Goal: Task Accomplishment & Management: Manage account settings

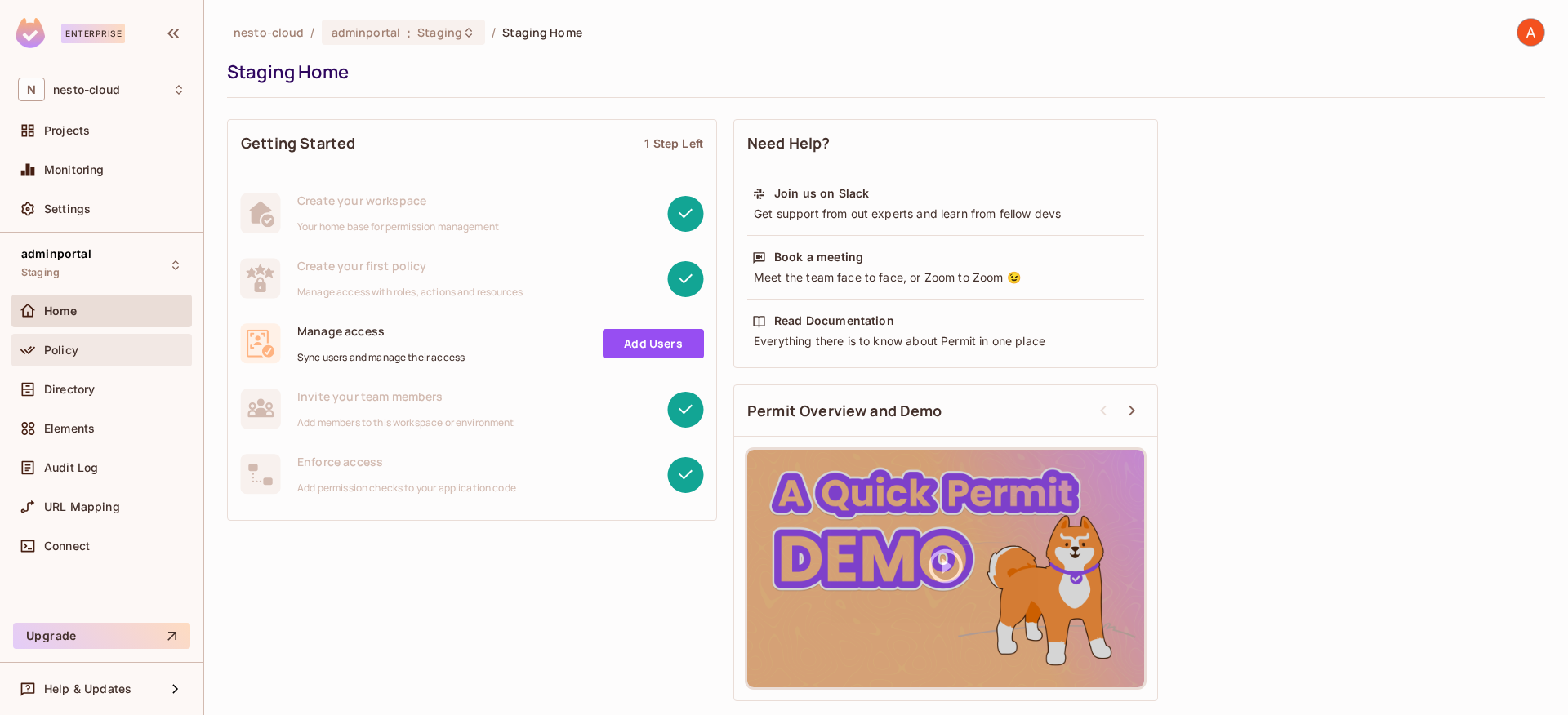
click at [104, 347] on div "Policy" at bounding box center [115, 350] width 141 height 13
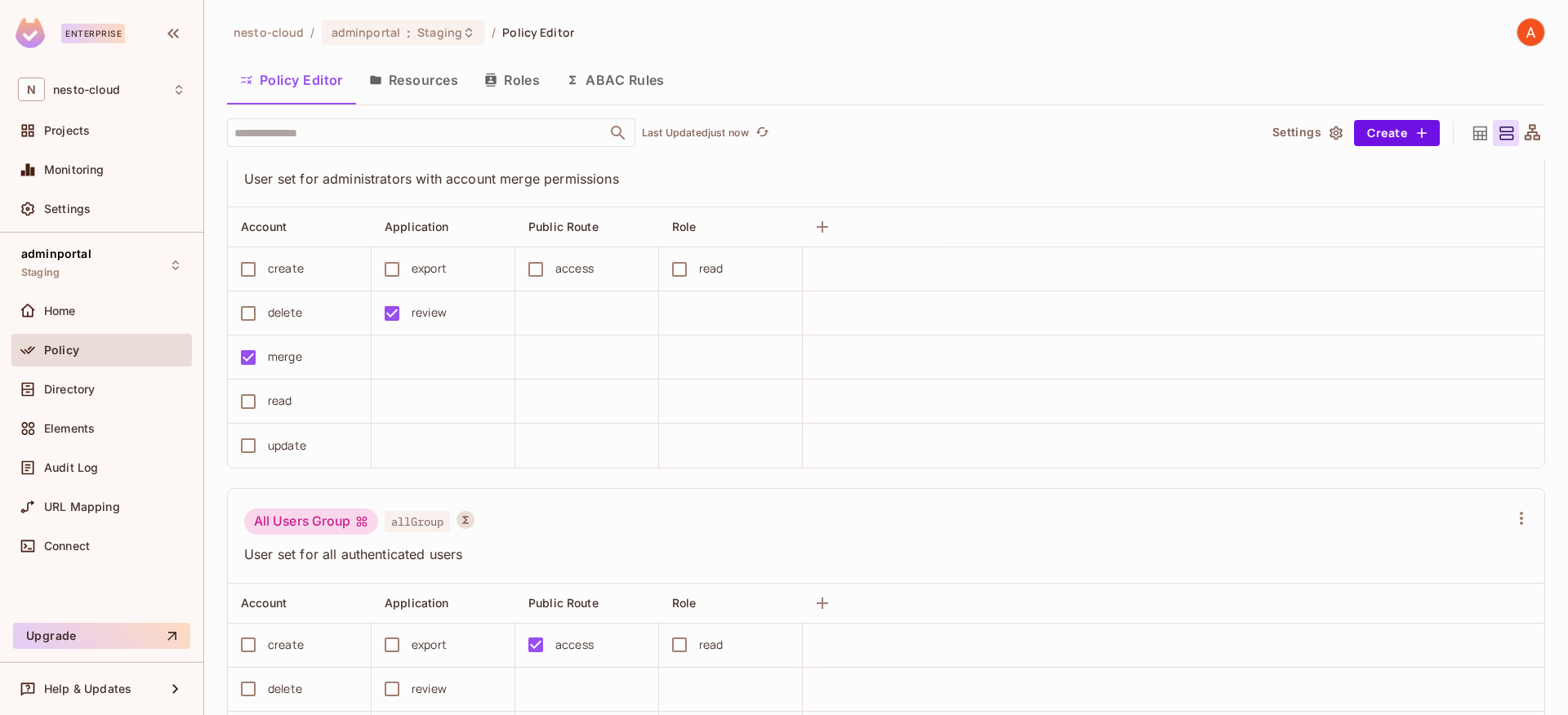
scroll to position [969, 0]
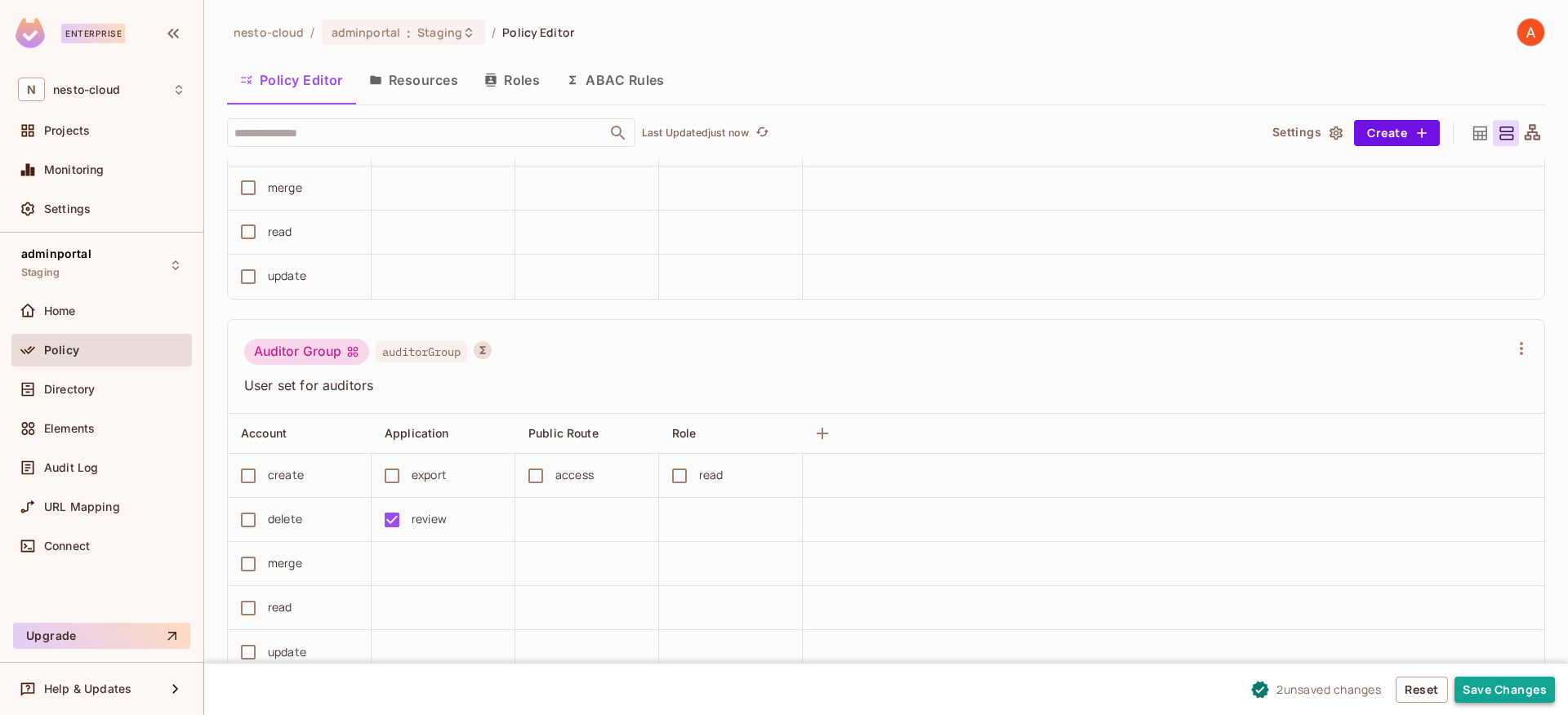
click at [1477, 679] on button "Save Changes" at bounding box center [1504, 689] width 100 height 26
click at [78, 127] on span "Projects" at bounding box center [67, 131] width 46 height 13
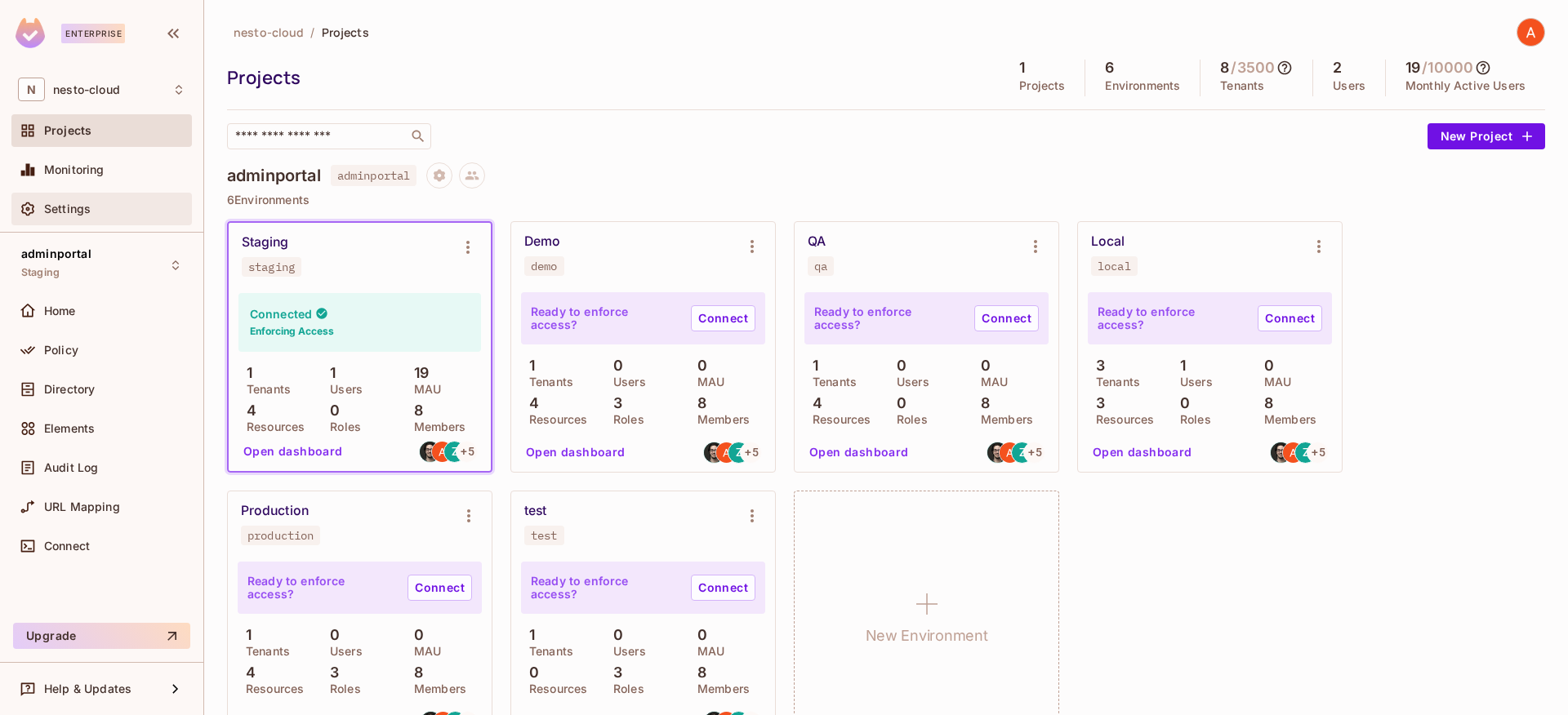
click at [77, 200] on div "Settings" at bounding box center [101, 209] width 167 height 20
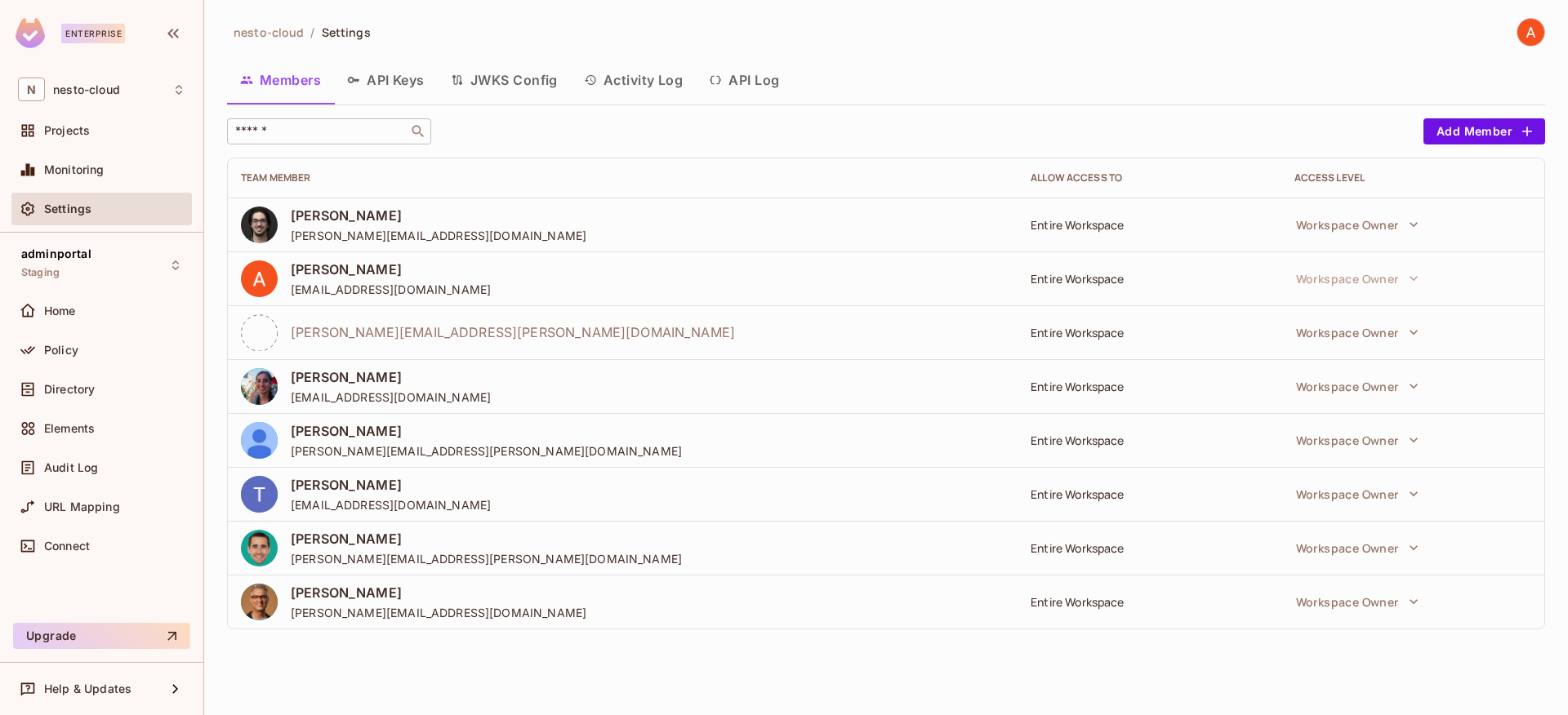
click at [353, 123] on input "text" at bounding box center [318, 131] width 172 height 16
click at [377, 124] on input "text" at bounding box center [318, 131] width 172 height 16
paste input "**********"
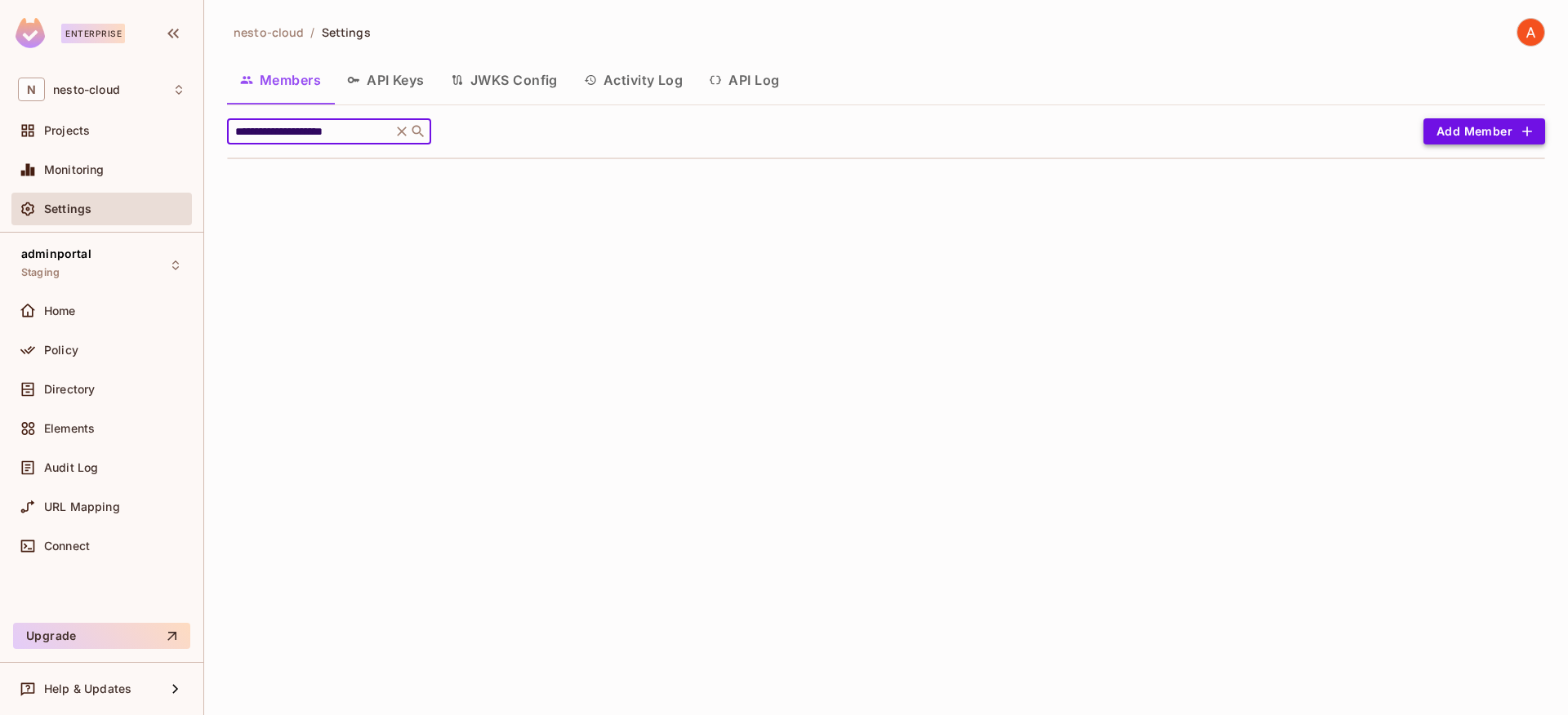
type input "**********"
click at [1492, 129] on button "Add Member" at bounding box center [1484, 131] width 121 height 26
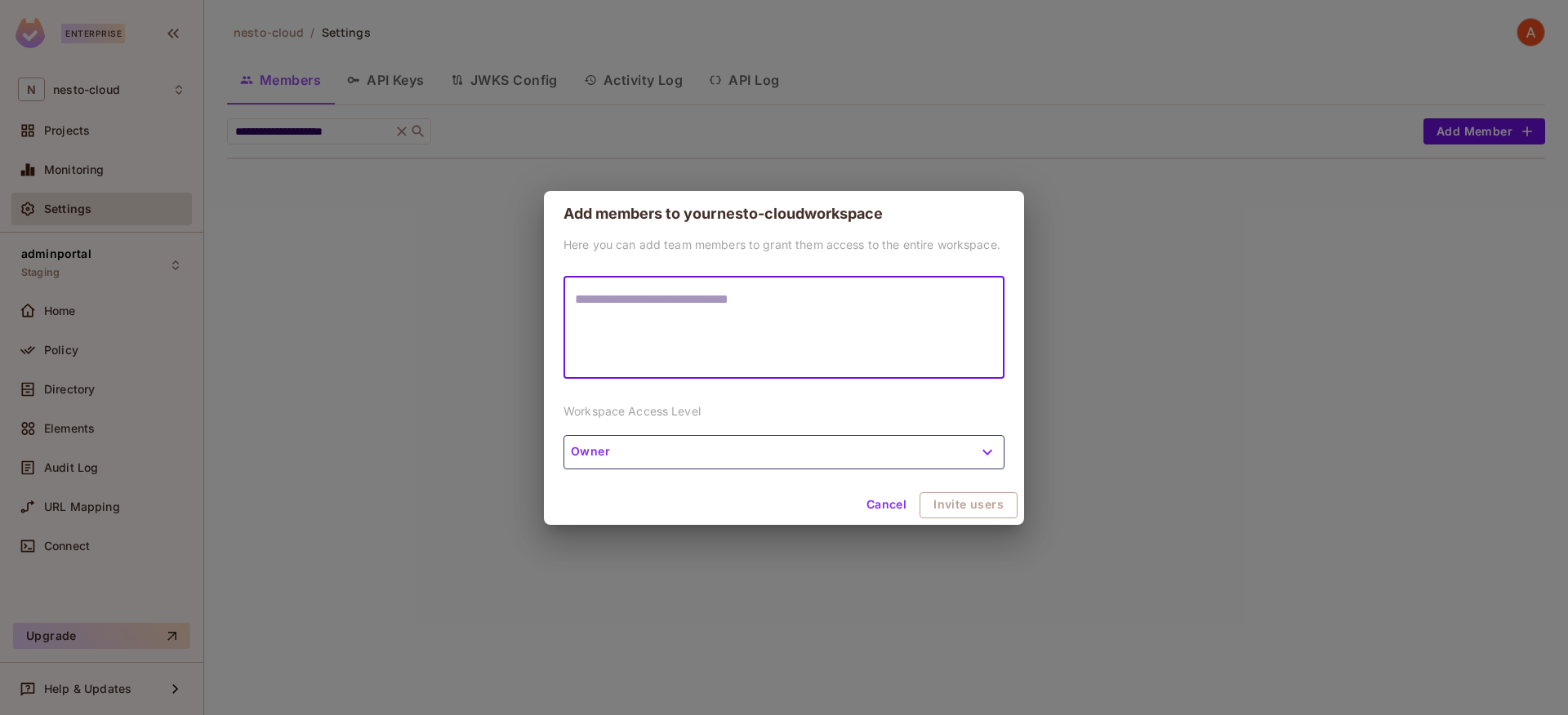
click at [778, 455] on button "Owner" at bounding box center [784, 452] width 441 height 34
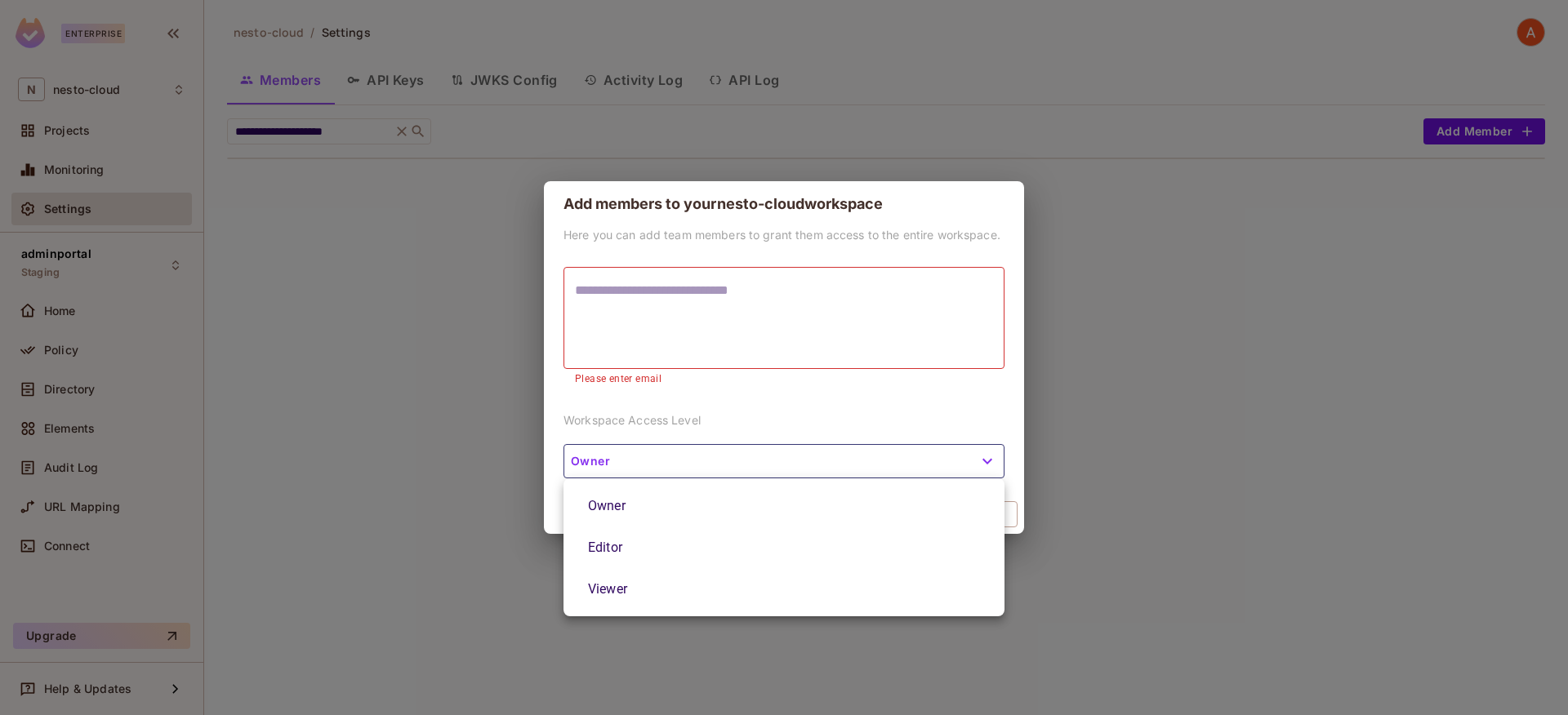
click at [687, 422] on div at bounding box center [784, 357] width 1568 height 715
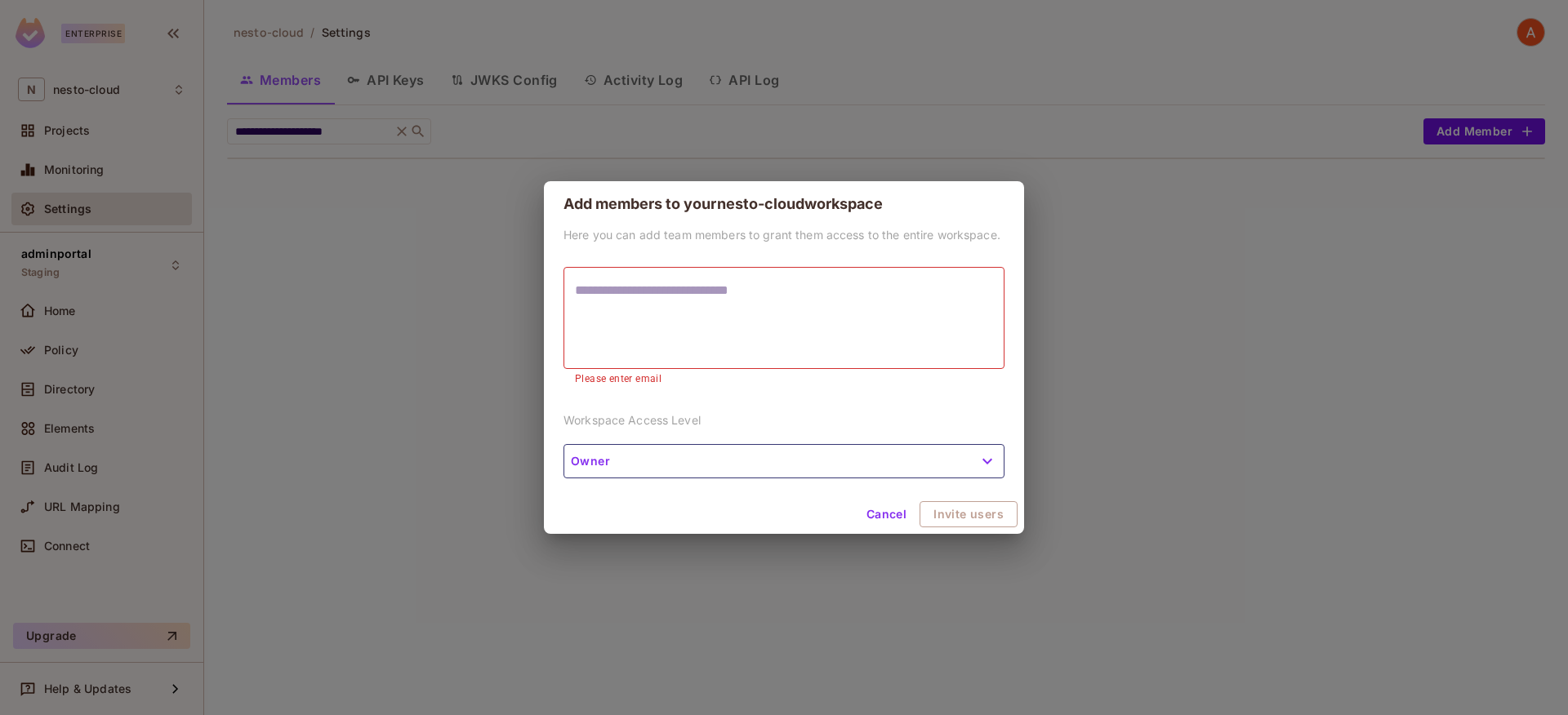
click at [835, 325] on textarea at bounding box center [784, 318] width 418 height 75
paste textarea "**********"
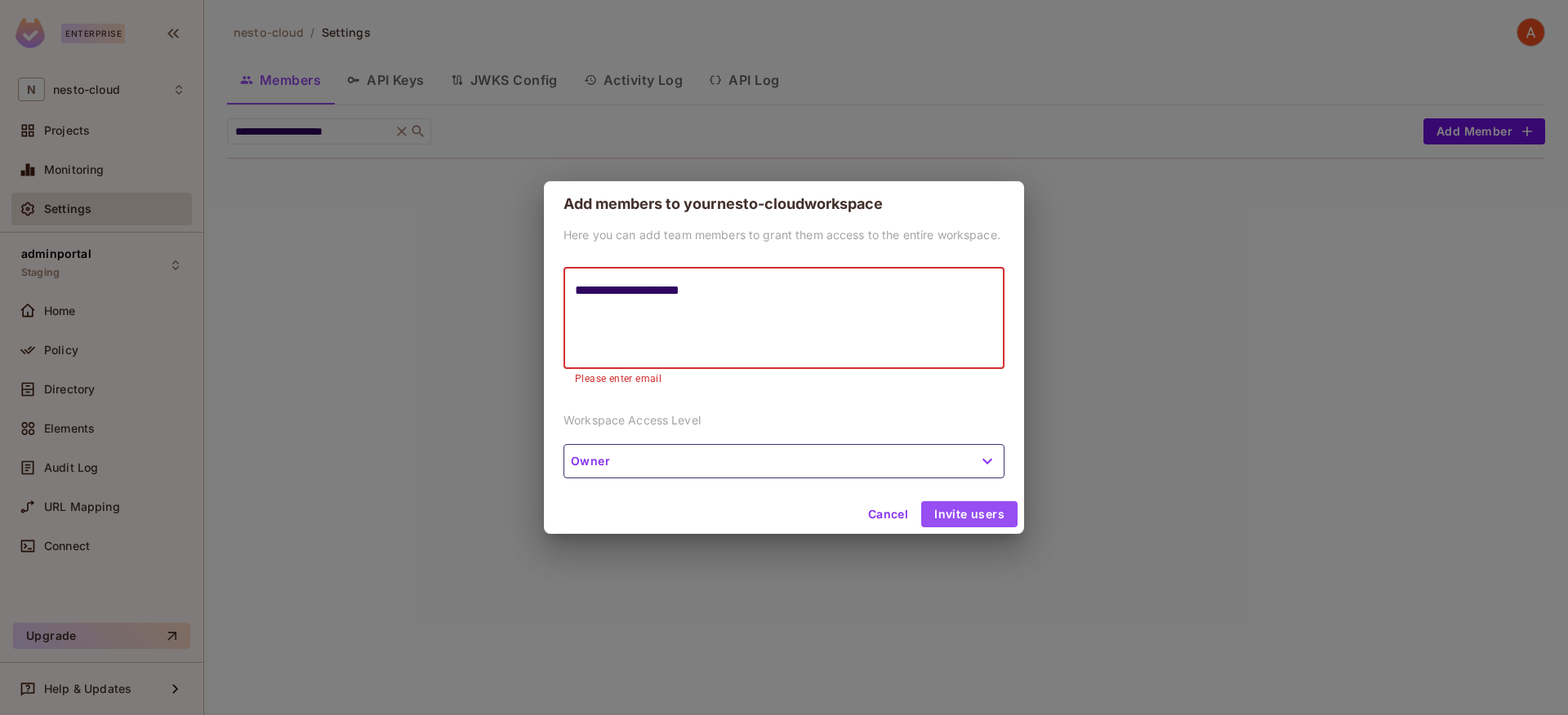
type textarea "**********"
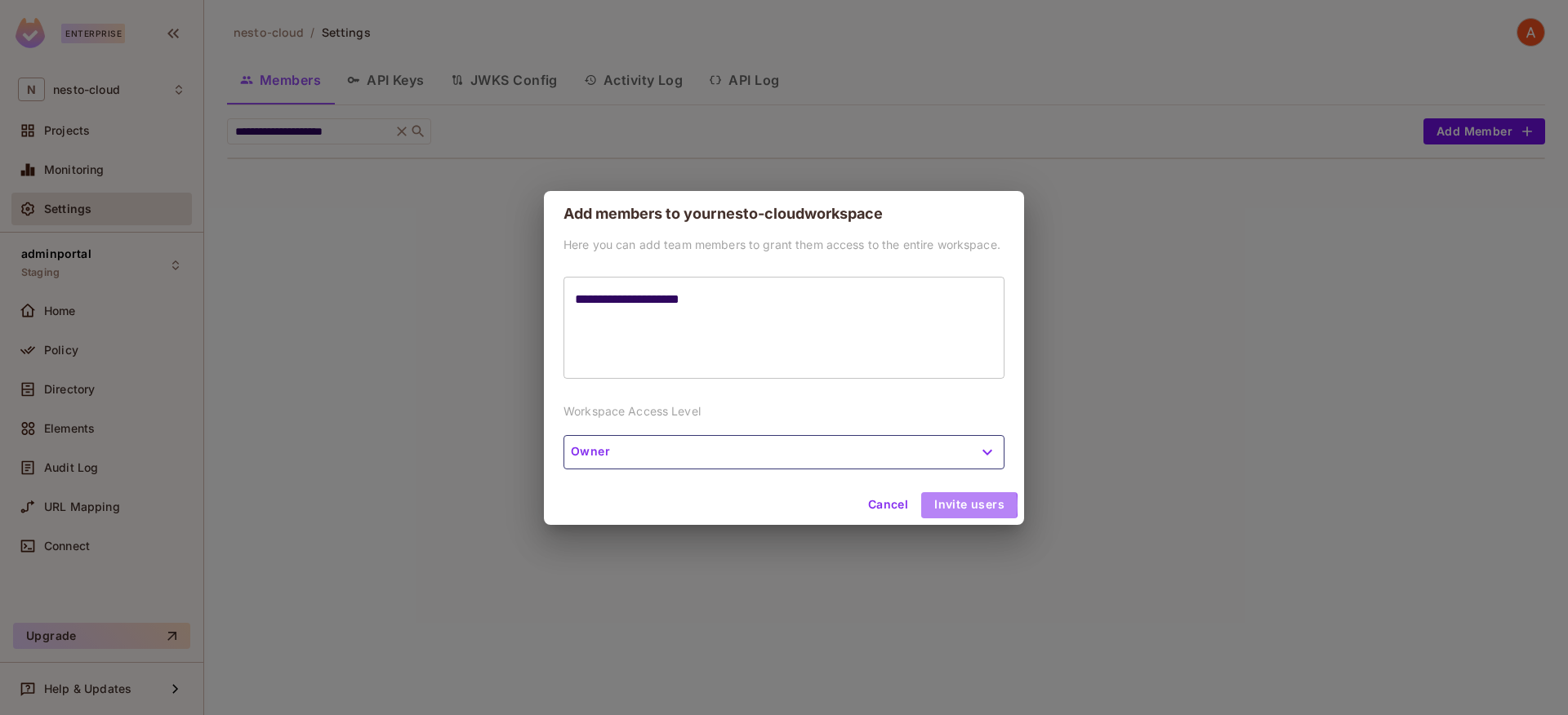
click at [962, 515] on button "Invite users" at bounding box center [969, 505] width 96 height 26
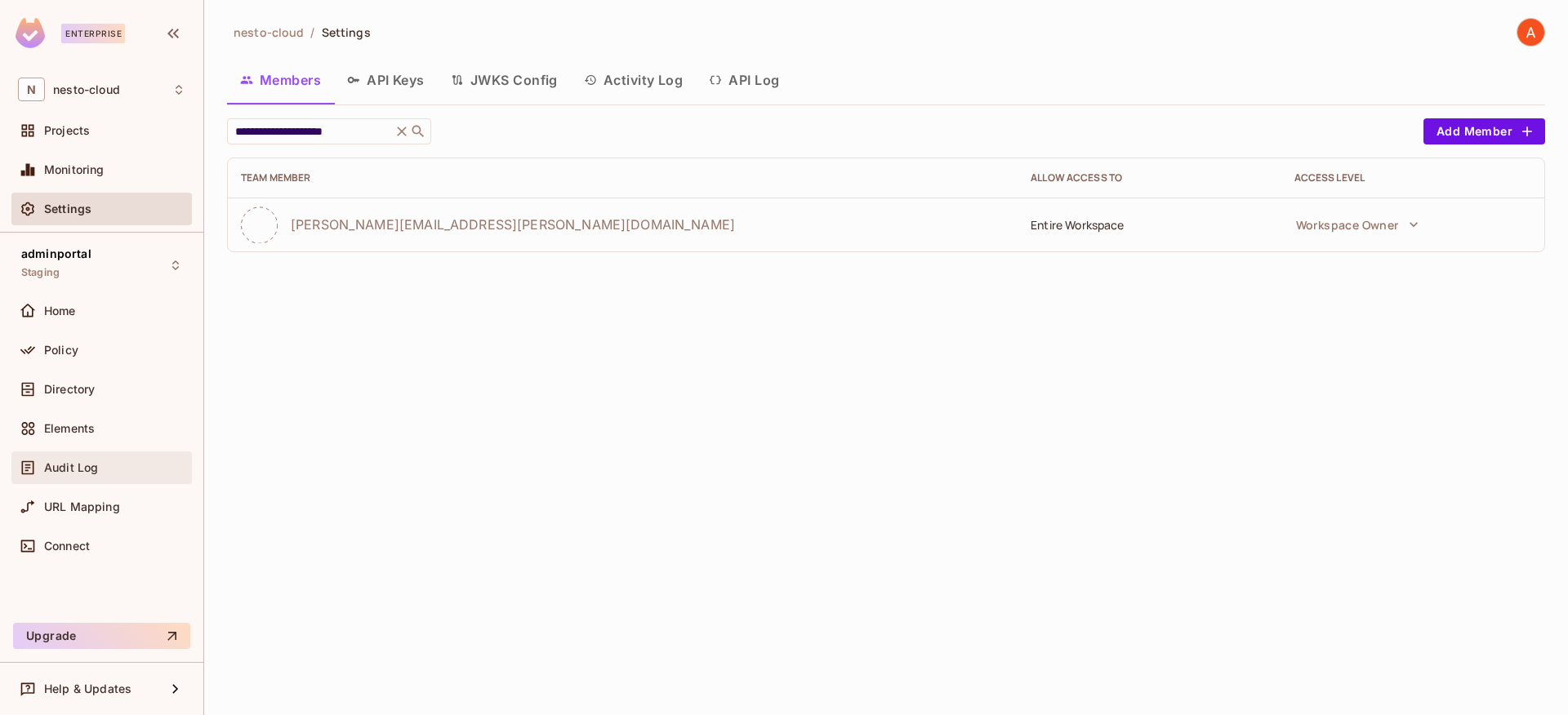
click at [89, 476] on div "Audit Log" at bounding box center [101, 468] width 167 height 20
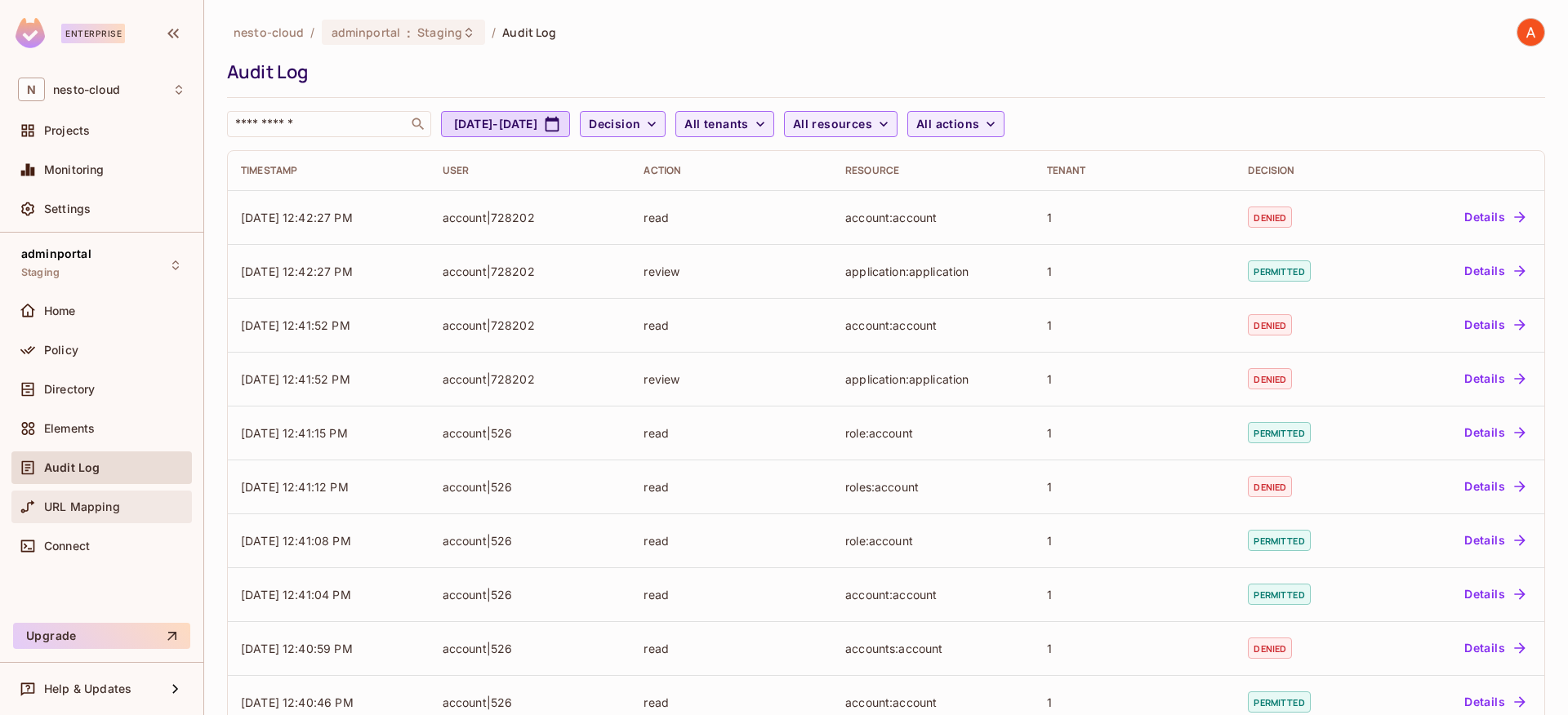
click at [69, 511] on span "URL Mapping" at bounding box center [82, 507] width 76 height 13
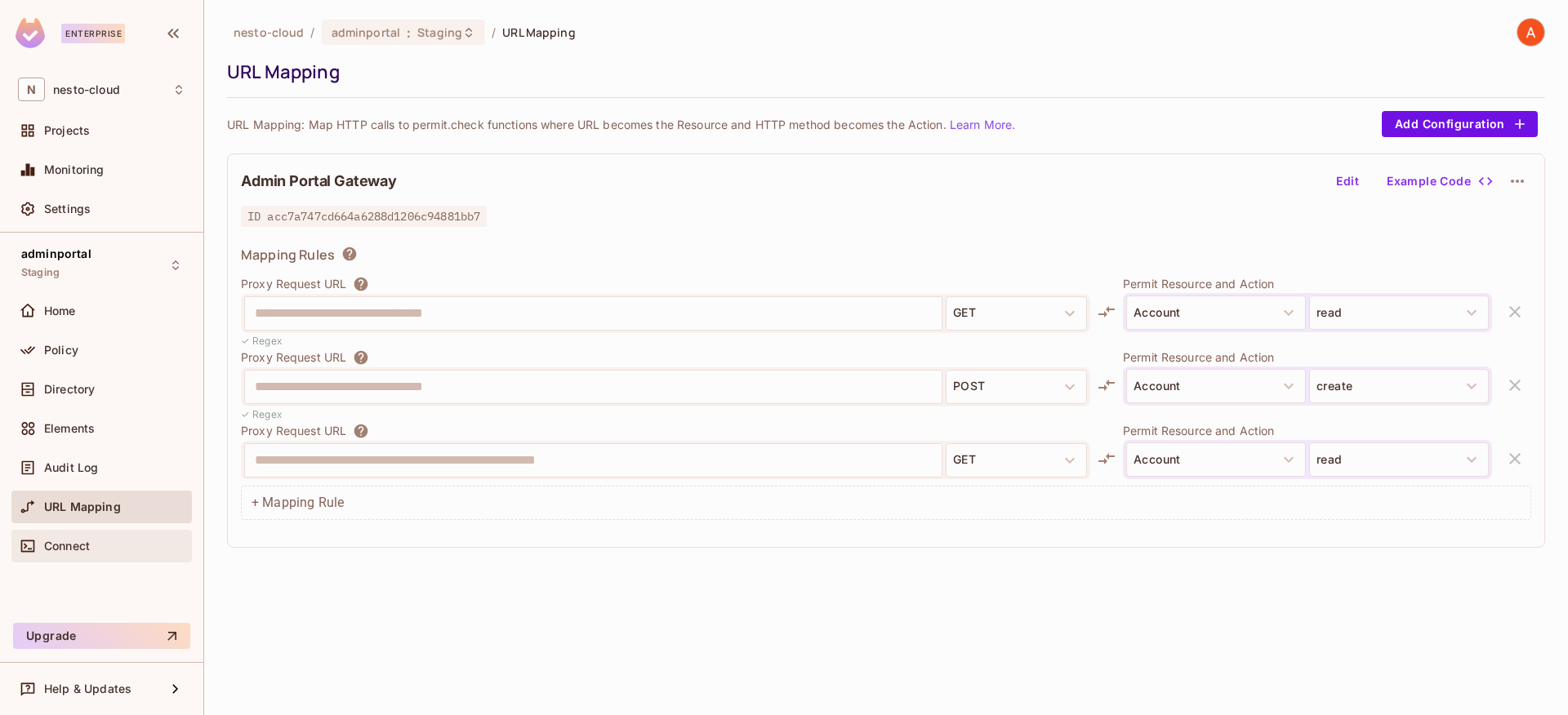
click at [77, 540] on span "Connect" at bounding box center [67, 546] width 46 height 13
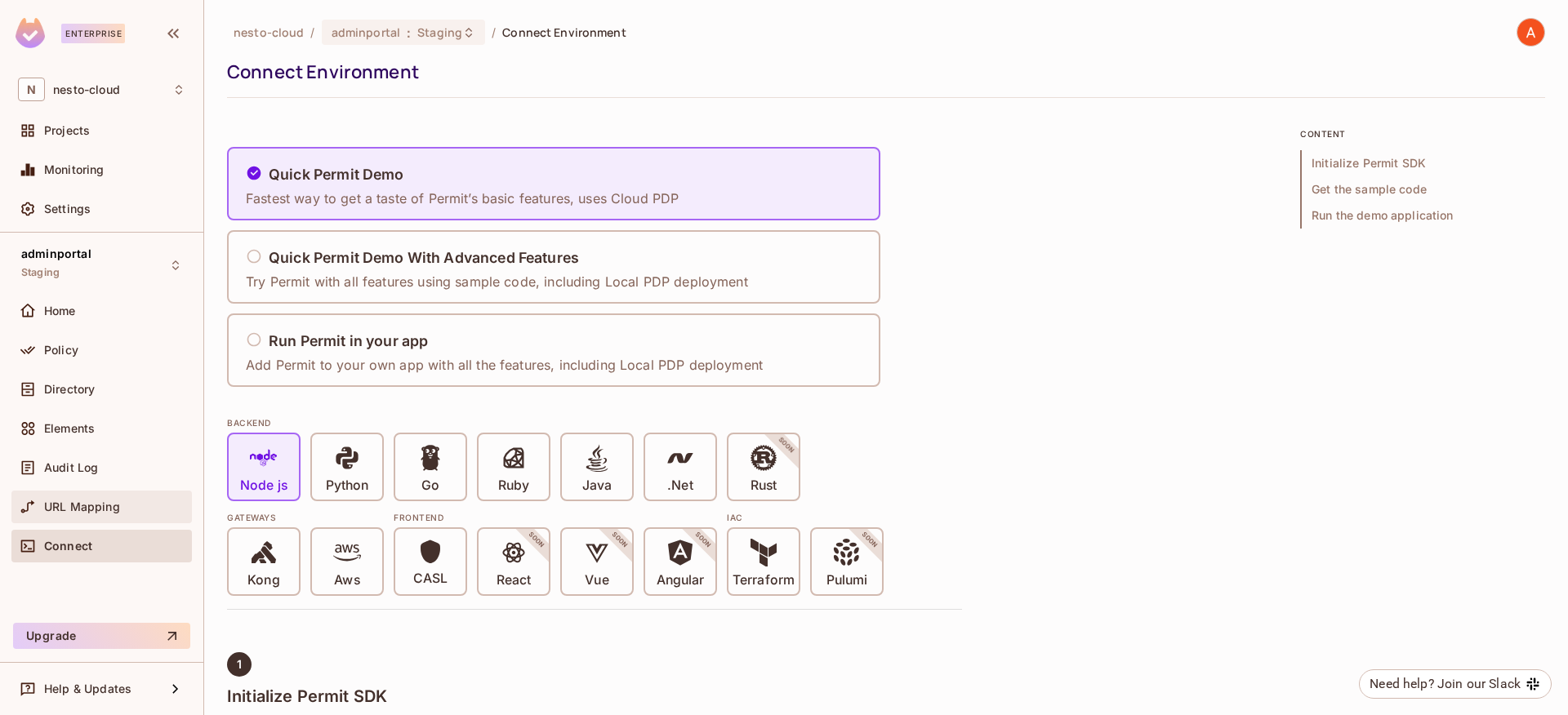
click at [79, 502] on span "URL Mapping" at bounding box center [82, 507] width 76 height 13
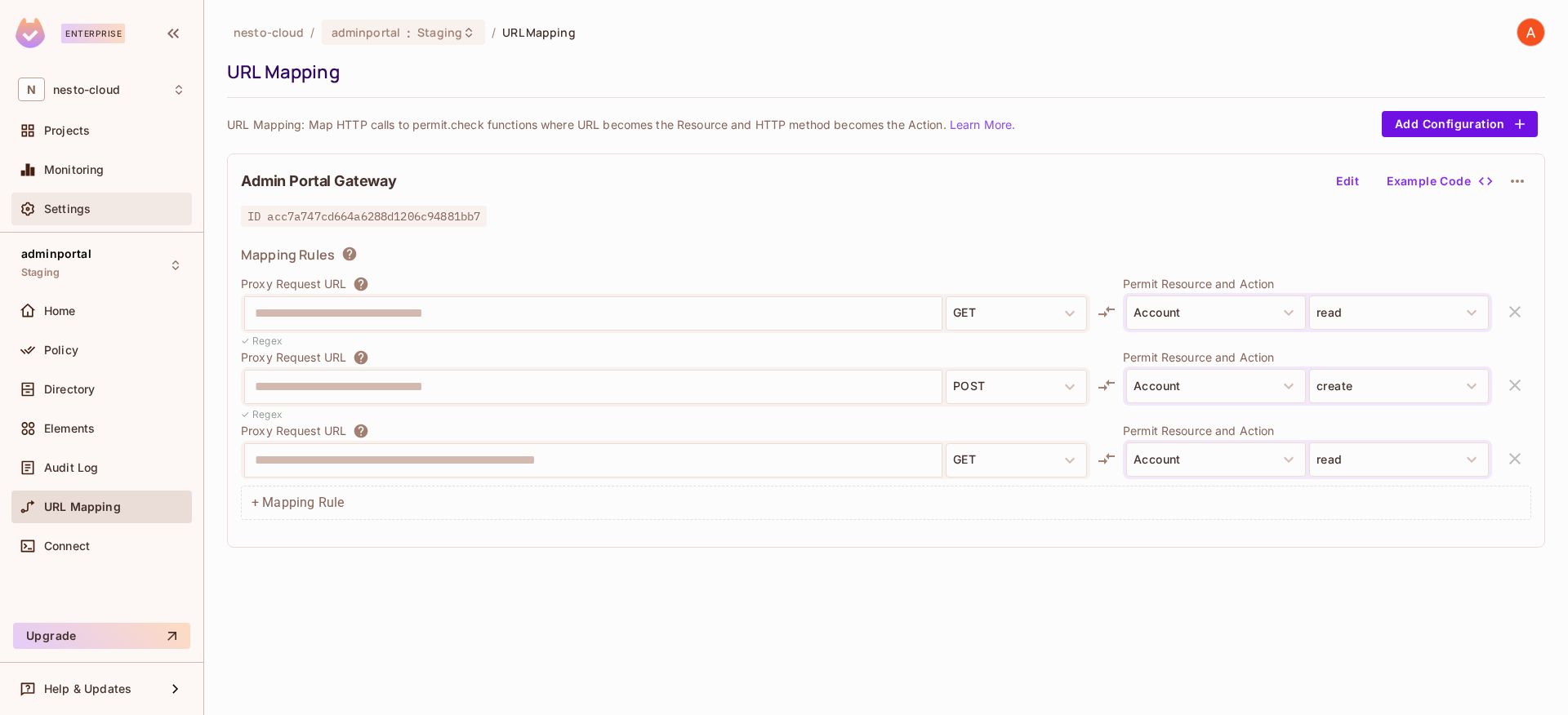
click at [71, 208] on span "Settings" at bounding box center [67, 209] width 47 height 13
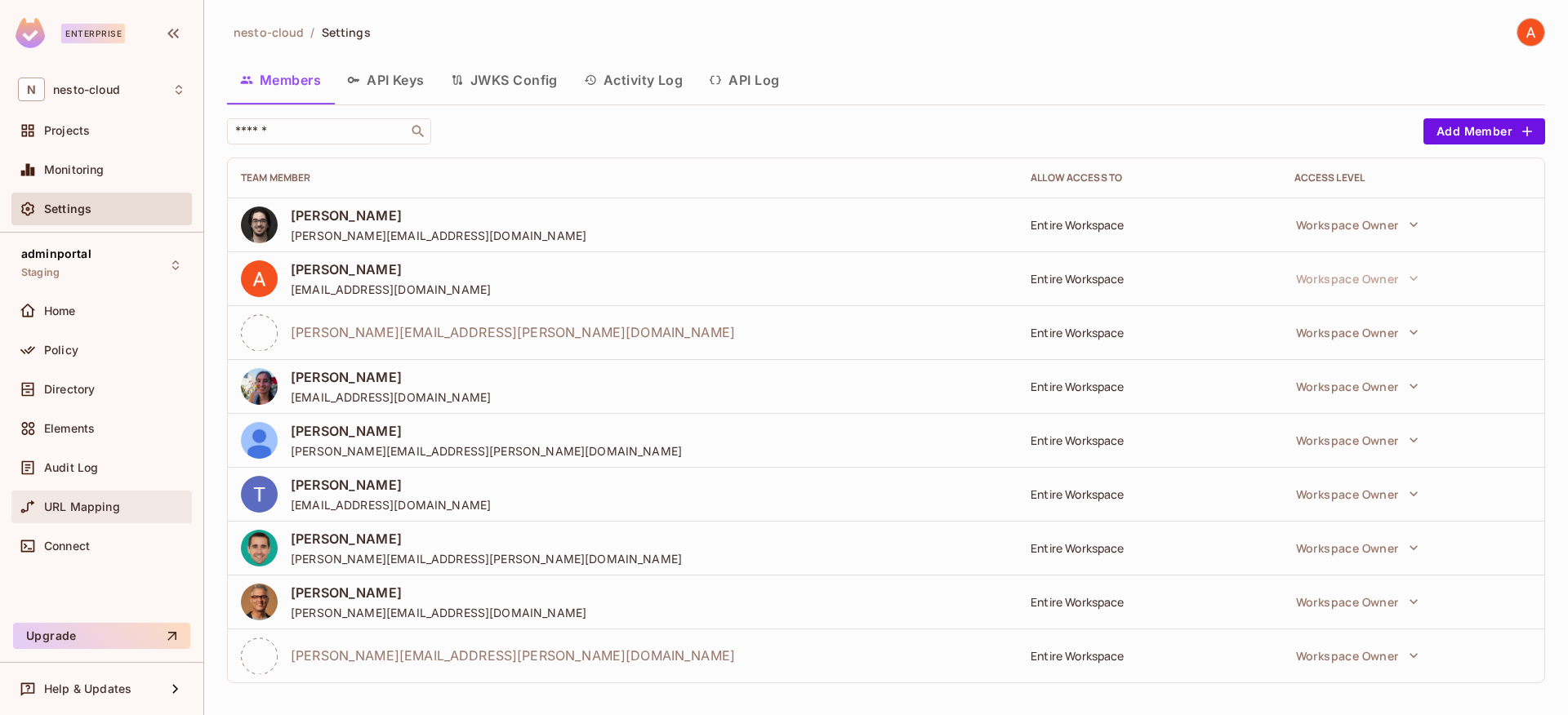
click at [98, 501] on span "URL Mapping" at bounding box center [82, 507] width 76 height 13
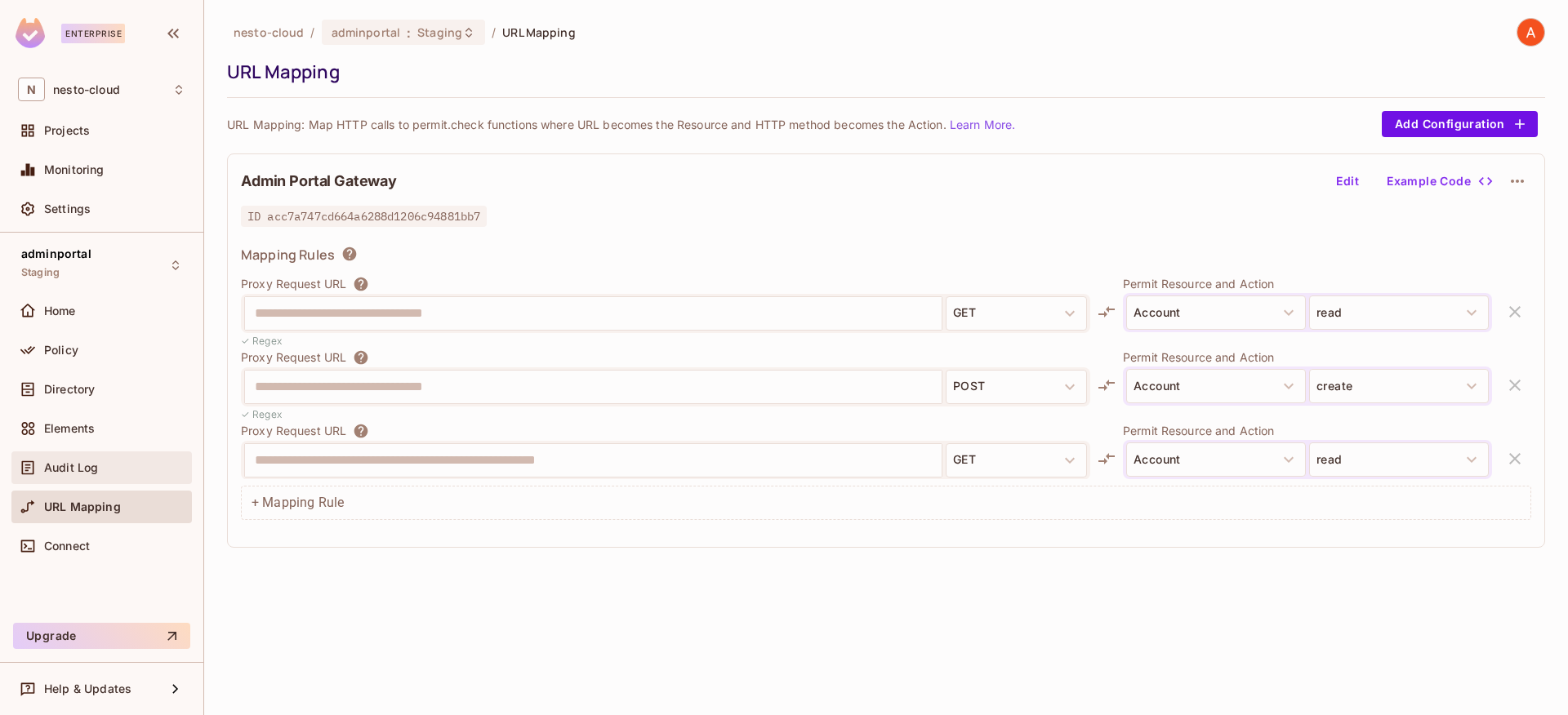
click at [71, 474] on div "Audit Log" at bounding box center [101, 468] width 167 height 20
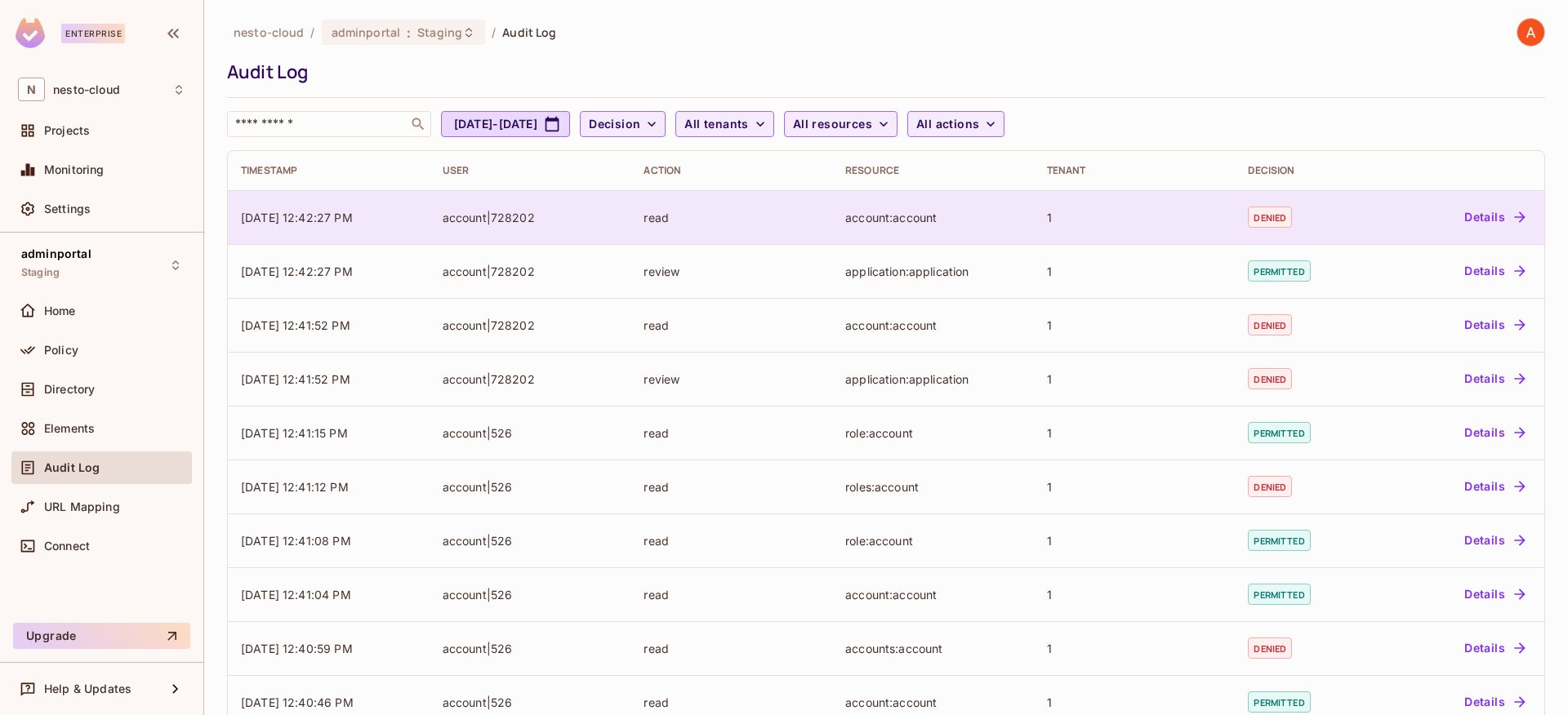
click at [976, 219] on div "account:account" at bounding box center [933, 218] width 176 height 15
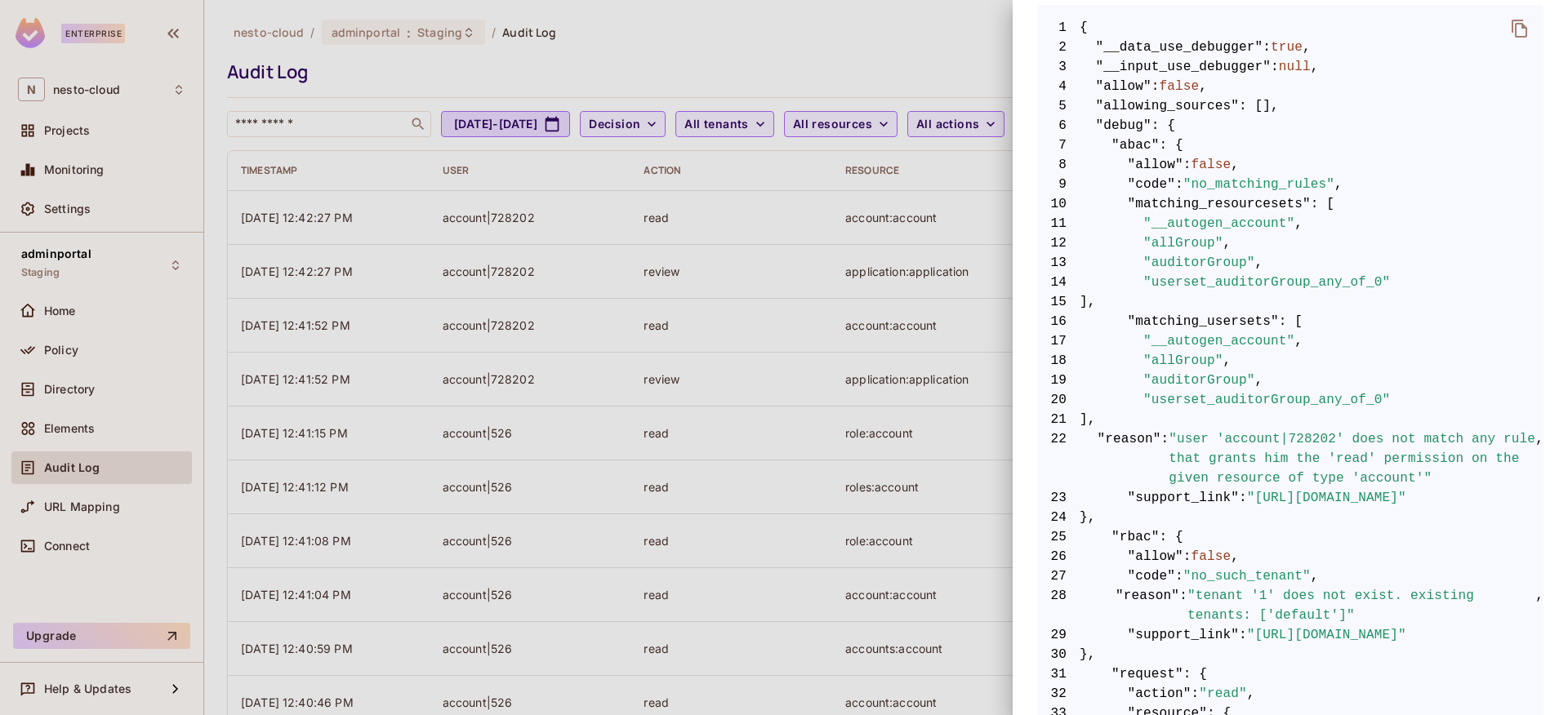
scroll to position [328, 0]
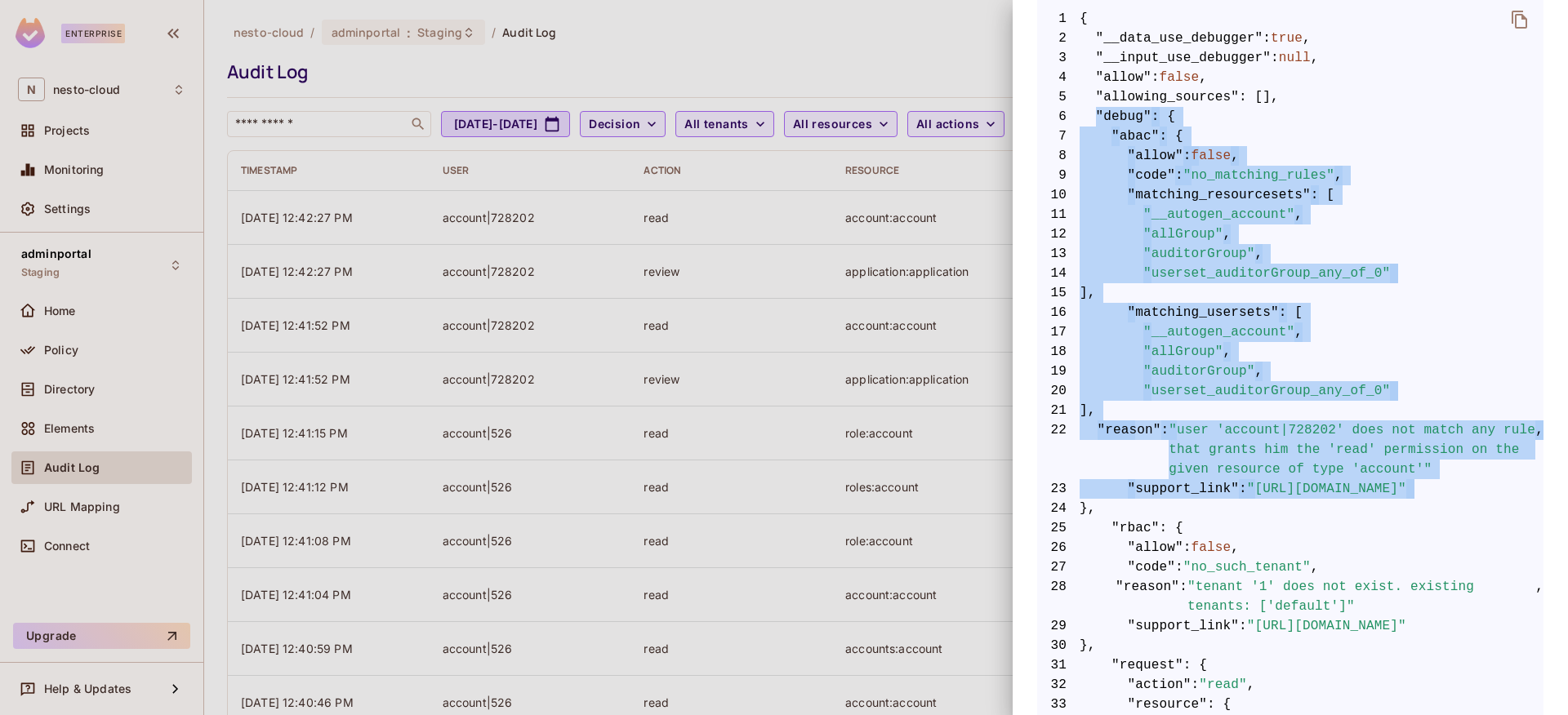
drag, startPoint x: 1093, startPoint y: 116, endPoint x: 1166, endPoint y: 515, distance: 405.6
click at [1166, 515] on code "1 { 2 "__data_use_debugger" : true , 3 "__input_use_debugger" : null , 4 "allow…" at bounding box center [1290, 586] width 506 height 1156
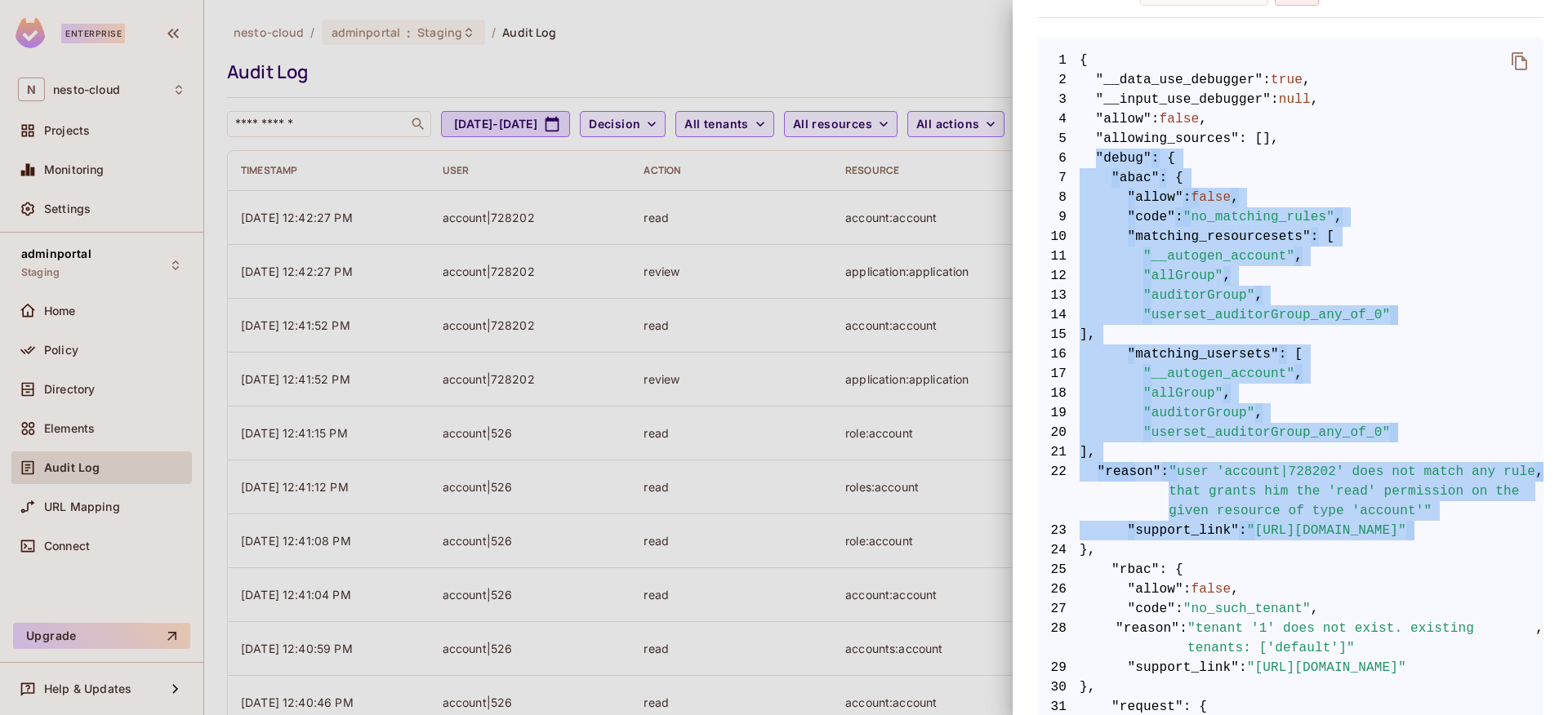
scroll to position [273, 0]
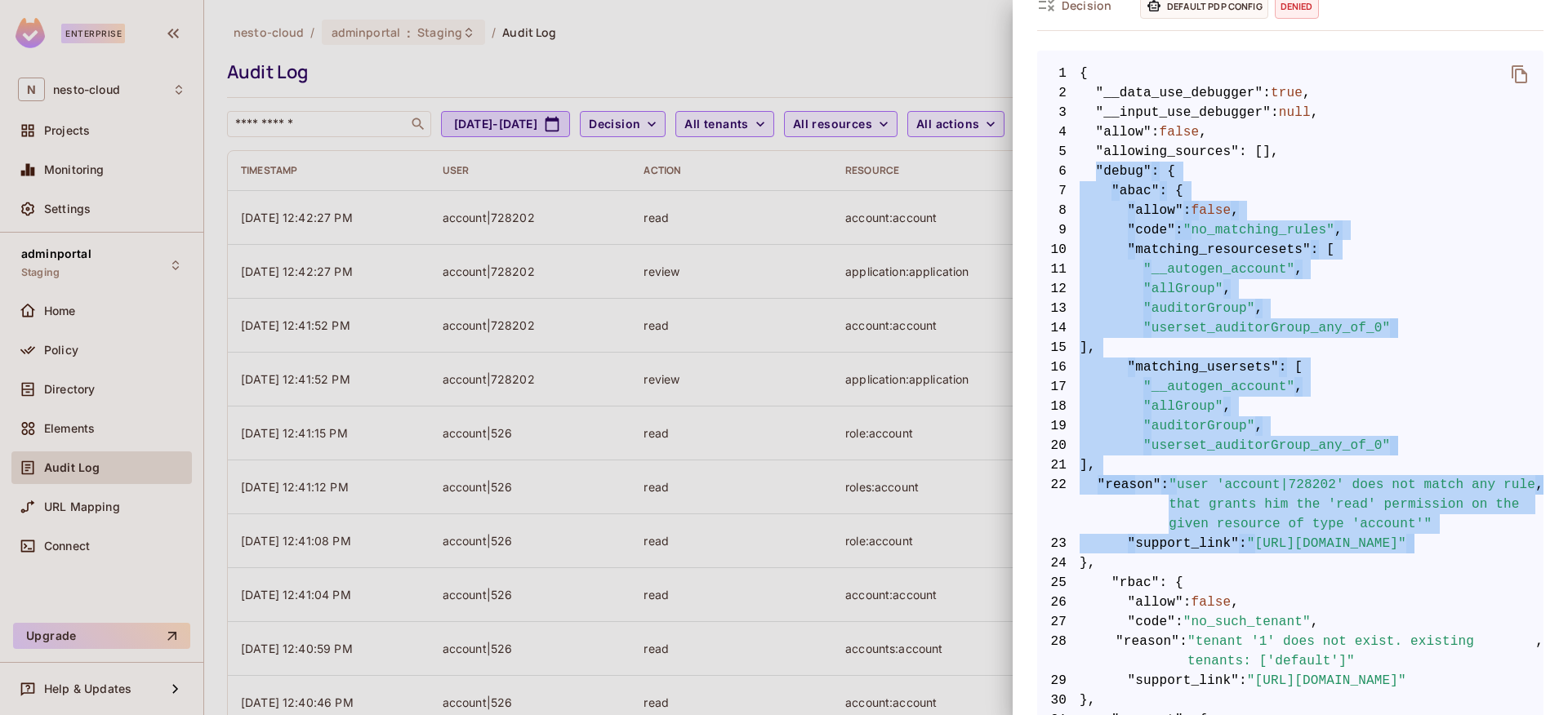
click at [1371, 299] on span "13 "auditorGroup" ," at bounding box center [1290, 308] width 506 height 20
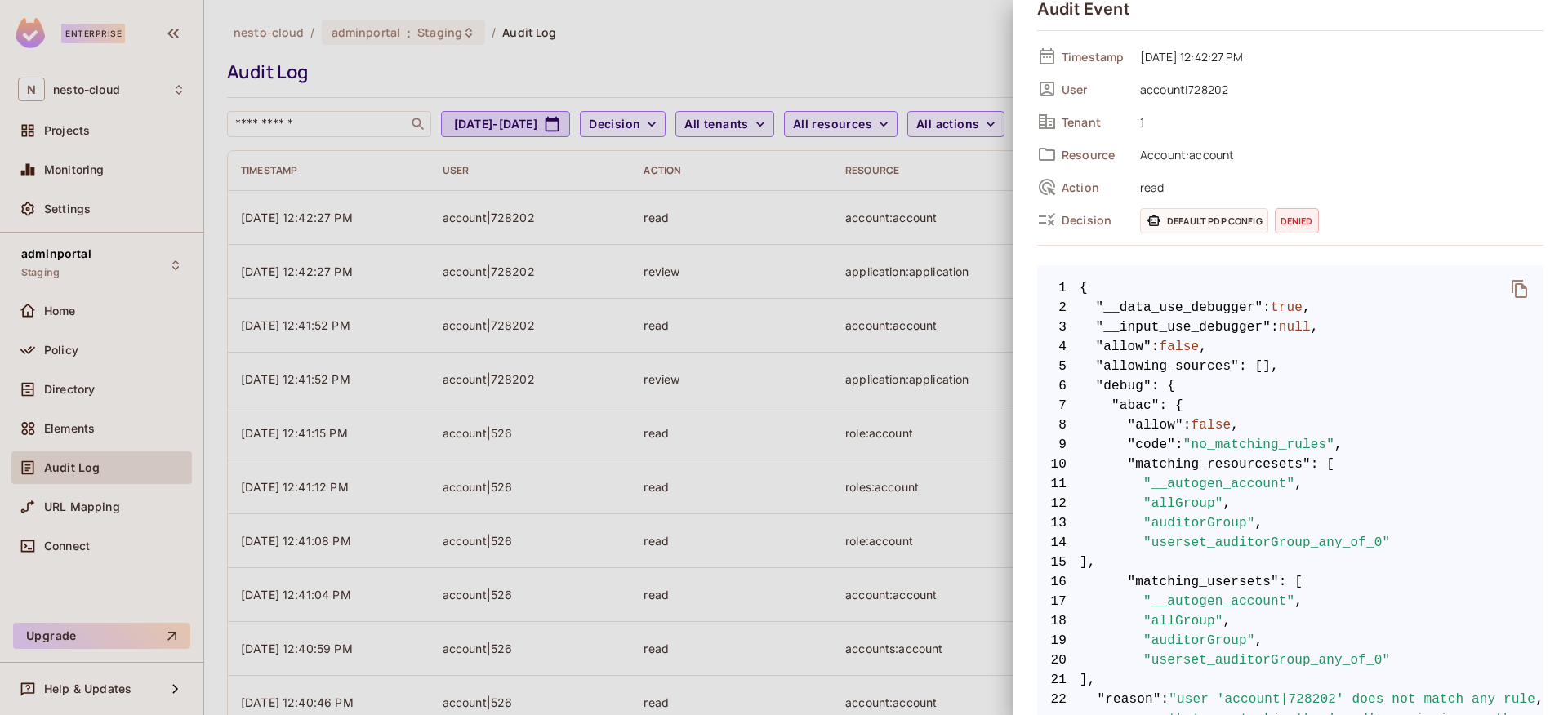
scroll to position [0, 0]
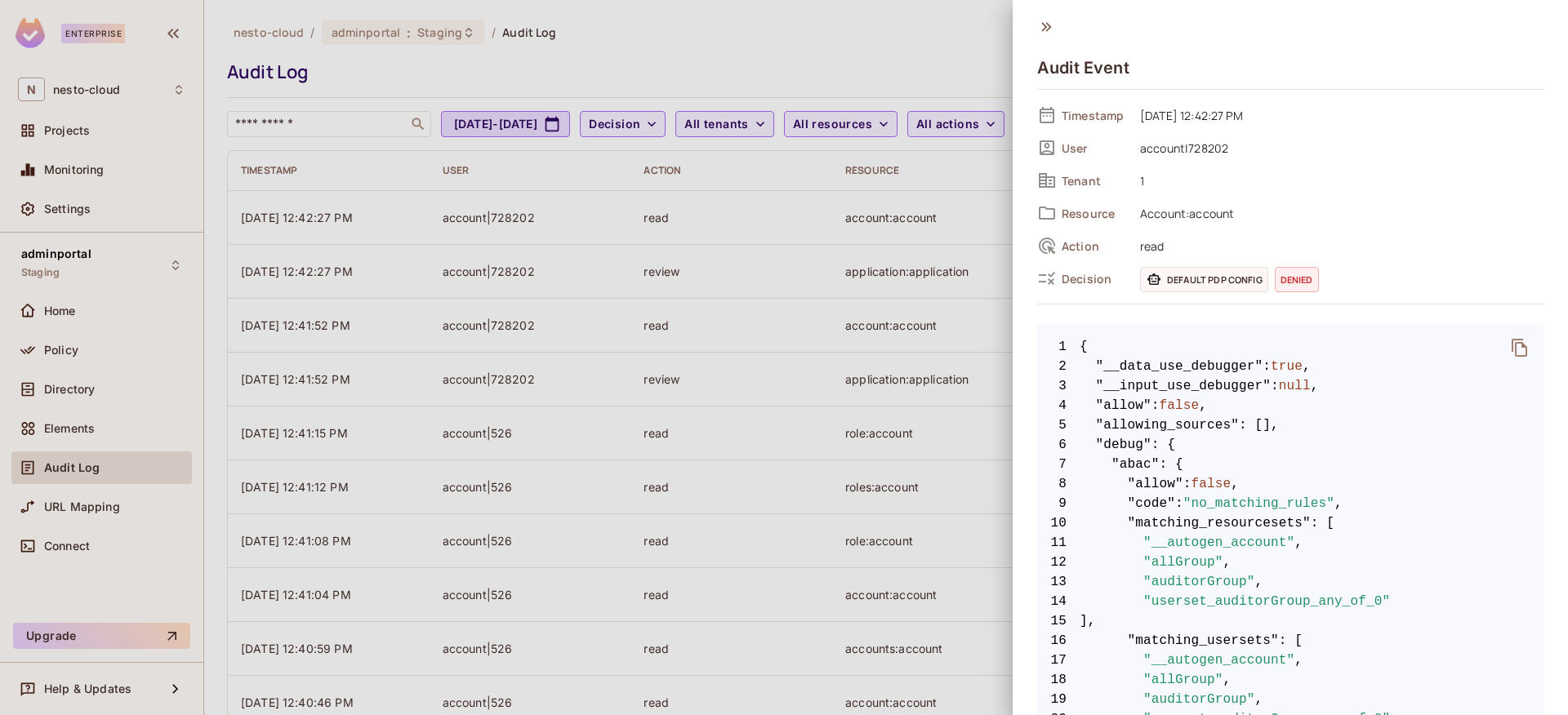
click at [990, 46] on div at bounding box center [784, 357] width 1568 height 715
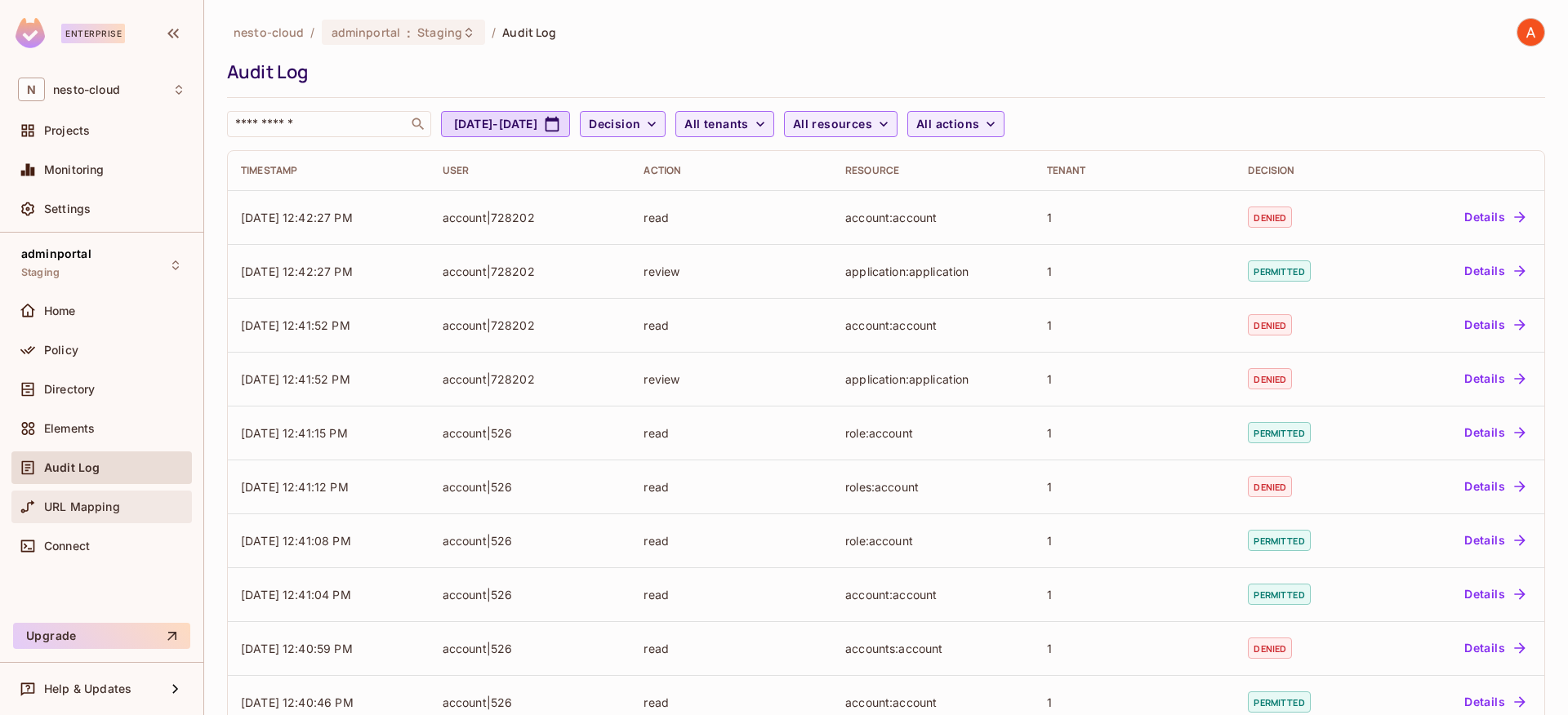
click at [109, 505] on span "URL Mapping" at bounding box center [82, 507] width 76 height 13
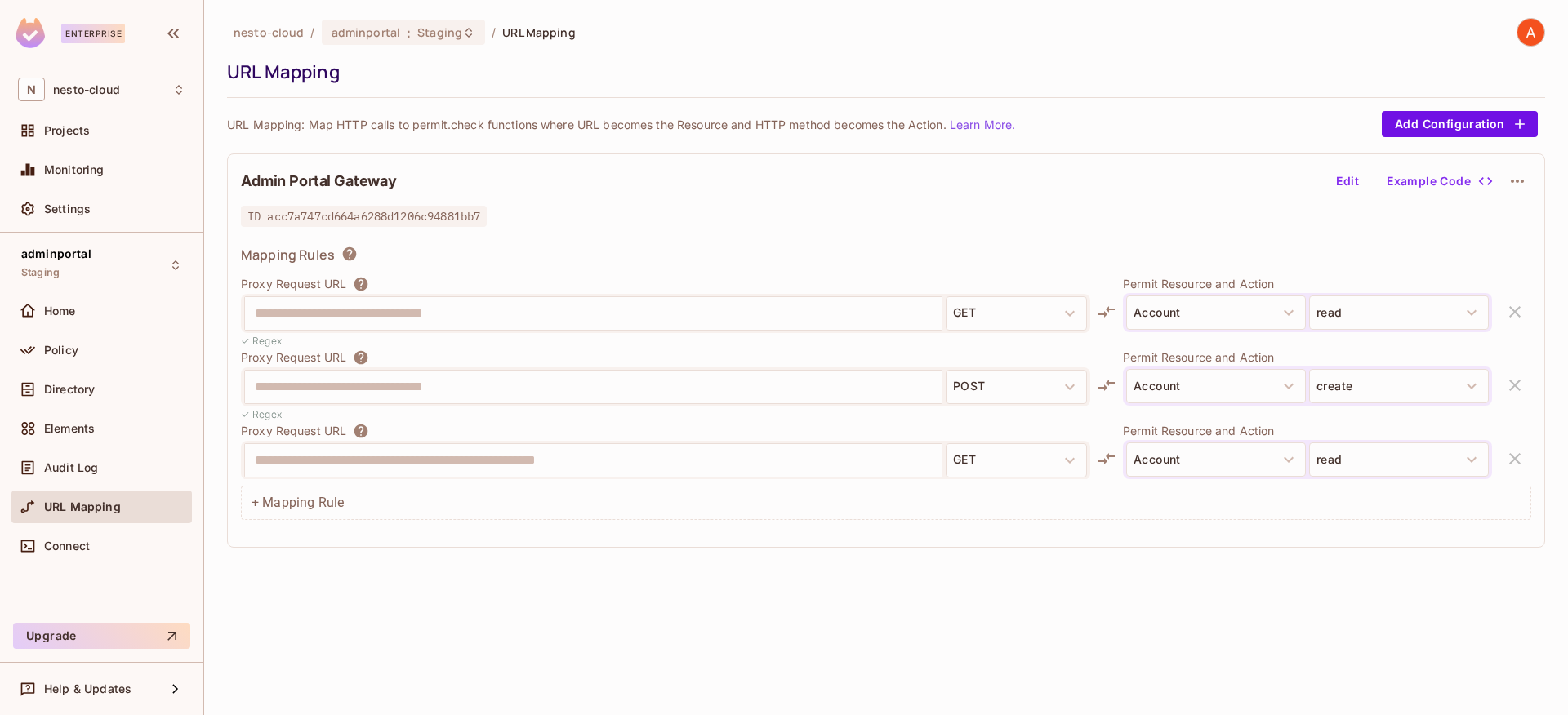
click at [244, 319] on div "**********" at bounding box center [593, 313] width 698 height 34
click at [249, 309] on div "**********" at bounding box center [593, 313] width 696 height 32
click at [550, 405] on div "**********" at bounding box center [665, 387] width 849 height 39
click at [552, 33] on span "URL Mapping" at bounding box center [539, 32] width 73 height 15
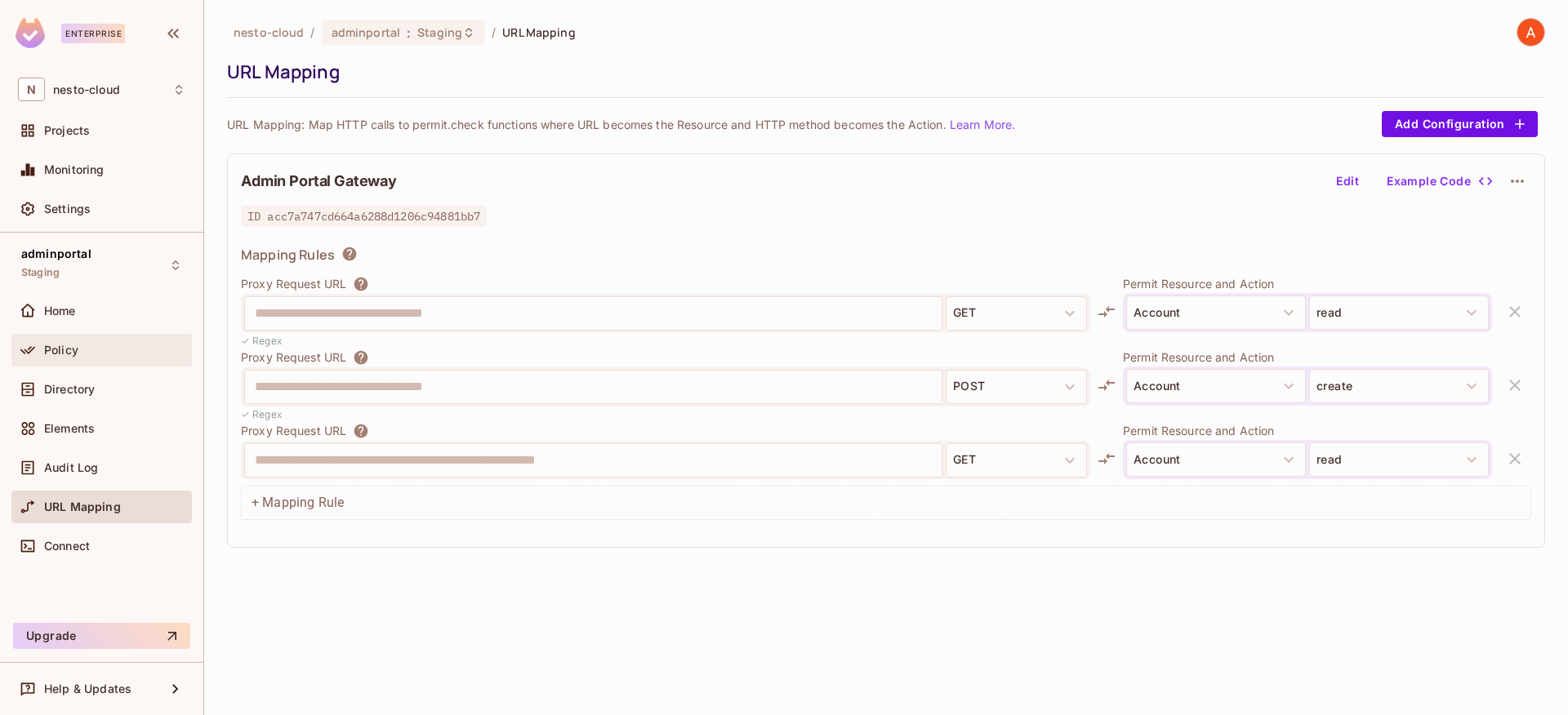
click at [71, 356] on span "Policy" at bounding box center [61, 350] width 34 height 13
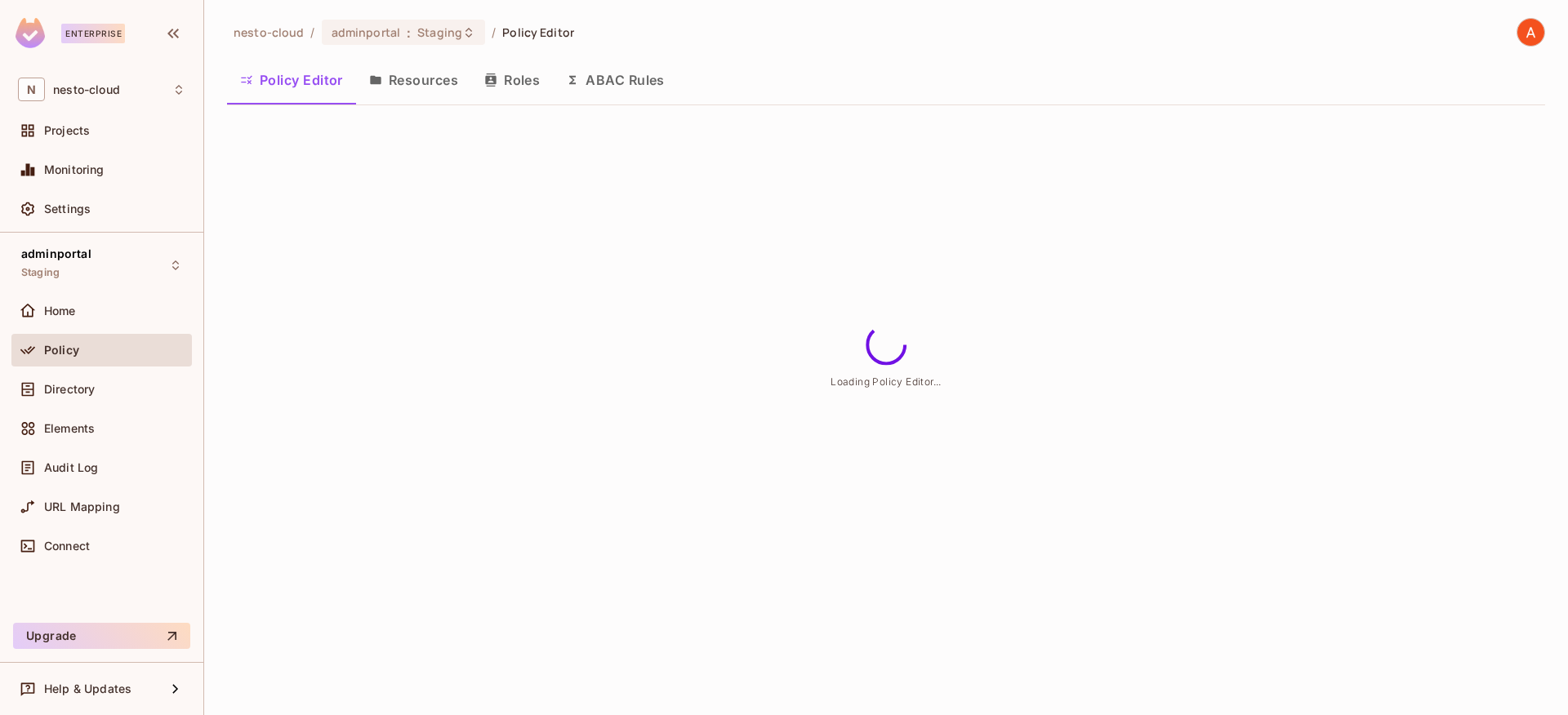
click at [621, 72] on button "ABAC Rules" at bounding box center [615, 79] width 125 height 41
click at [310, 83] on button "Policy Editor" at bounding box center [291, 79] width 129 height 41
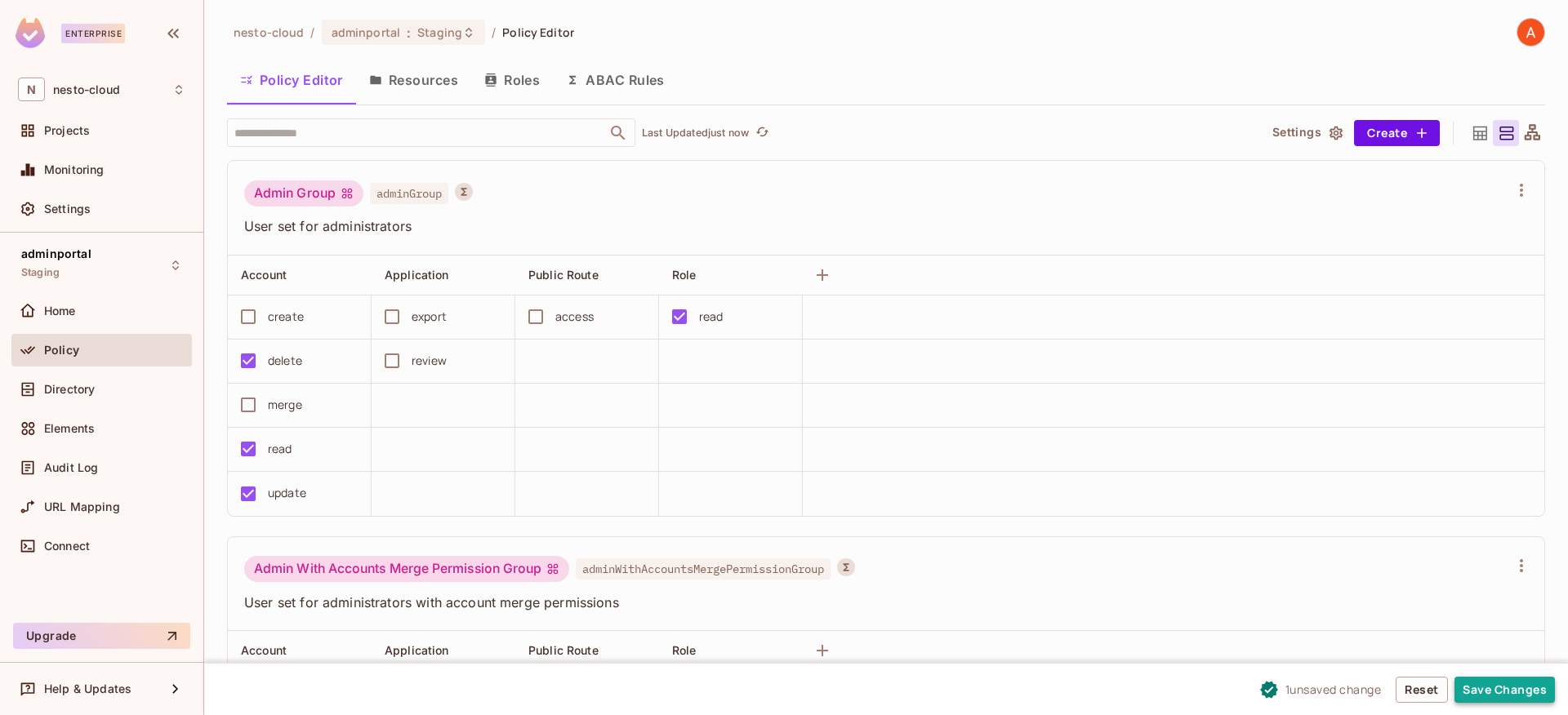
click at [1493, 691] on button "Save Changes" at bounding box center [1504, 689] width 100 height 26
click at [1491, 691] on button "Save Changes" at bounding box center [1504, 689] width 100 height 26
